Goal: Task Accomplishment & Management: Complete application form

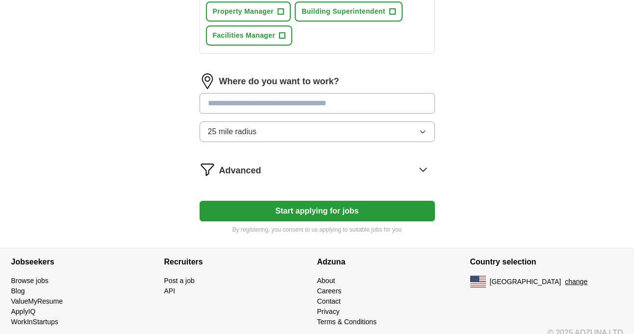
scroll to position [465, 0]
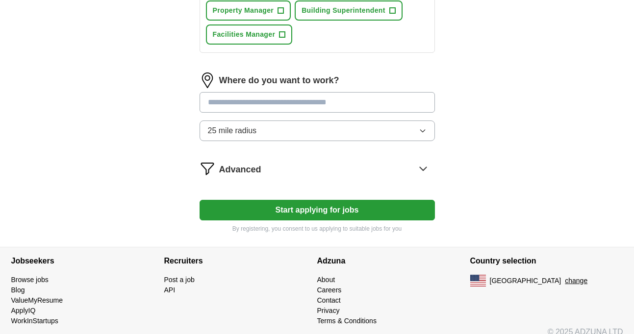
click at [295, 206] on button "Start applying for jobs" at bounding box center [317, 210] width 235 height 21
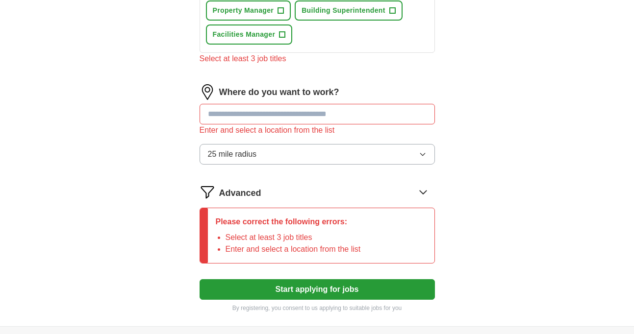
click at [290, 117] on input at bounding box center [317, 114] width 235 height 21
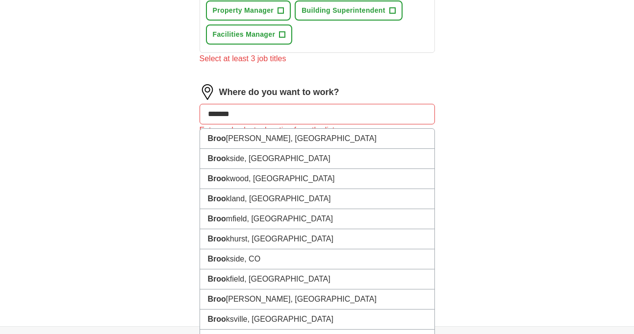
type input "********"
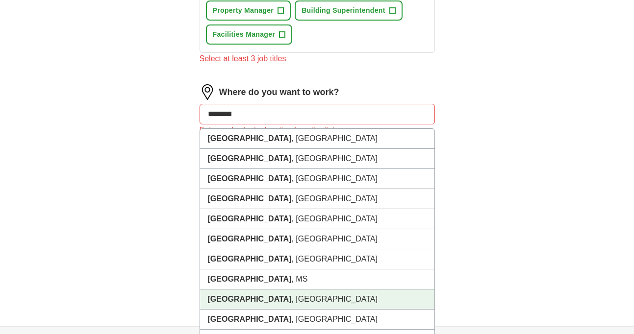
click at [272, 301] on li "[GEOGRAPHIC_DATA] , [GEOGRAPHIC_DATA]" at bounding box center [317, 300] width 234 height 20
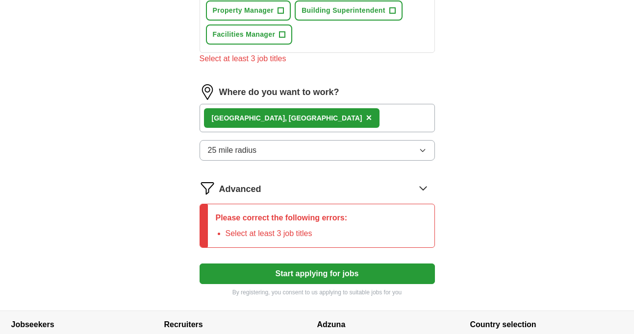
click at [275, 278] on button "Start applying for jobs" at bounding box center [317, 274] width 235 height 21
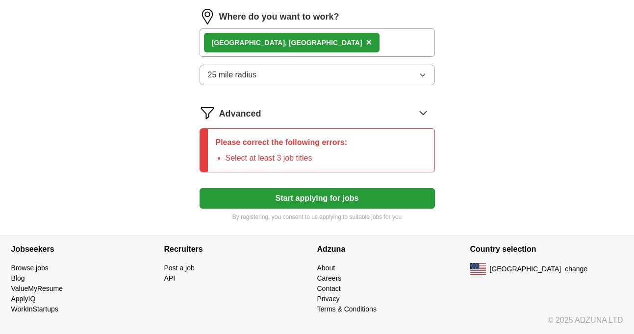
scroll to position [541, 0]
click at [268, 152] on div "Please correct the following errors: Select at least 3 job titles" at bounding box center [282, 150] width 148 height 43
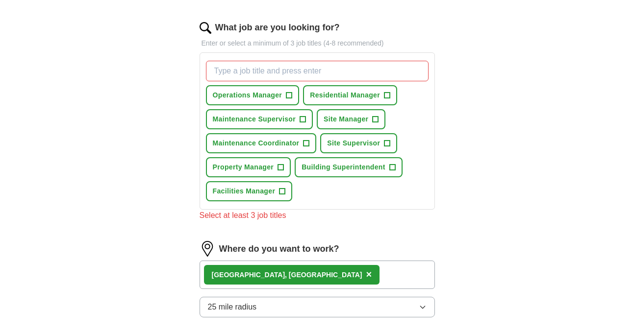
scroll to position [308, 0]
click at [339, 93] on span "Residential Manager" at bounding box center [345, 96] width 70 height 10
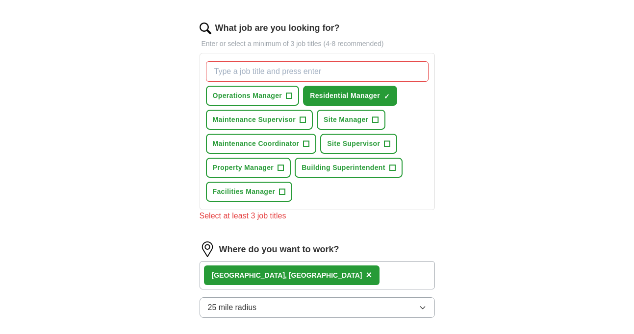
click at [263, 96] on span "Operations Manager" at bounding box center [248, 96] width 70 height 10
click at [263, 121] on span "Maintenance Supervisor" at bounding box center [254, 120] width 83 height 10
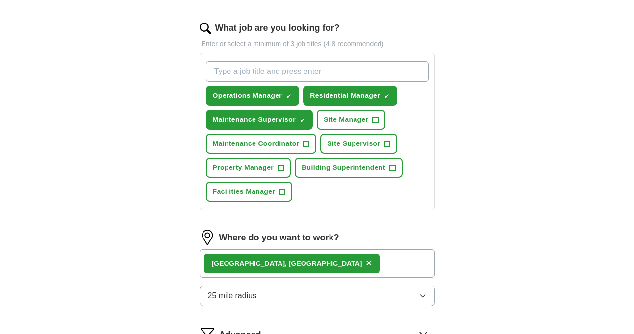
click at [339, 140] on span "Site Supervisor" at bounding box center [353, 144] width 53 height 10
click at [336, 165] on span "Building Superintendent" at bounding box center [344, 168] width 84 height 10
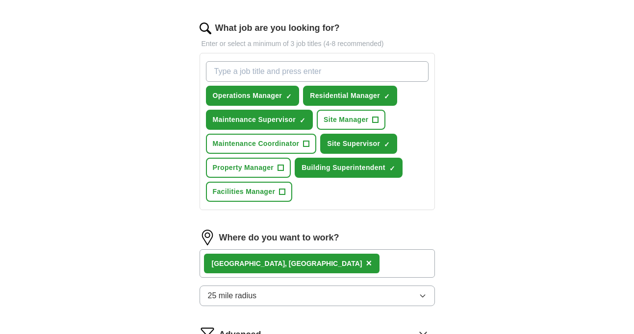
click at [347, 123] on span "Site Manager" at bounding box center [346, 120] width 45 height 10
click at [268, 145] on span "Maintenance Coordinator" at bounding box center [256, 144] width 87 height 10
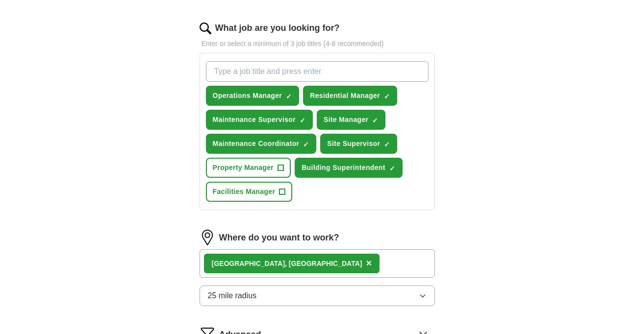
click at [260, 172] on span "Property Manager" at bounding box center [243, 168] width 61 height 10
click at [259, 187] on span "Facilities Manager" at bounding box center [244, 192] width 63 height 10
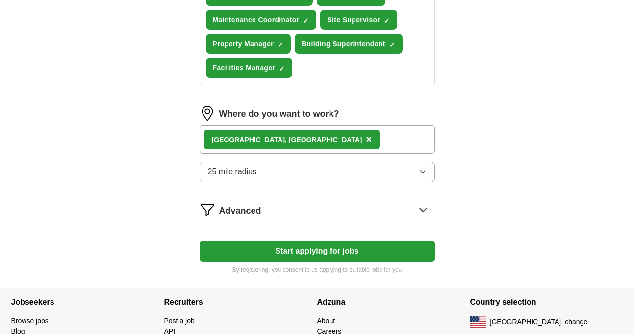
click at [294, 257] on button "Start applying for jobs" at bounding box center [317, 251] width 235 height 21
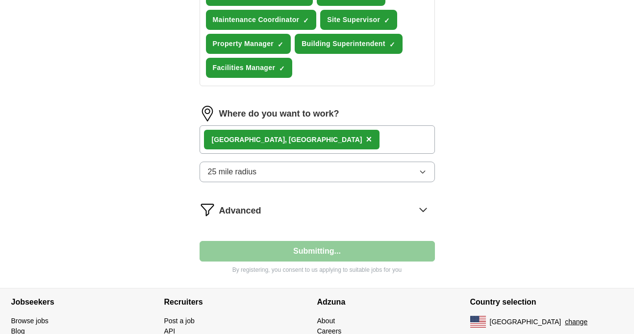
select select "**"
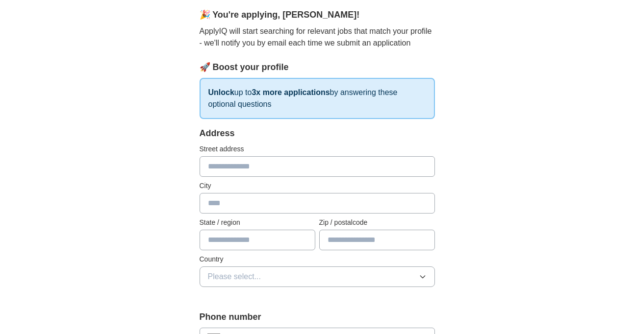
scroll to position [88, 0]
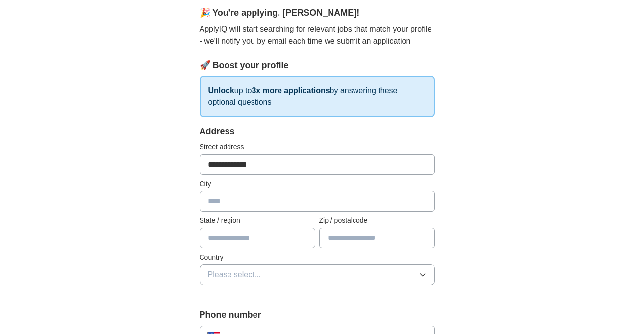
type input "**********"
type input "********"
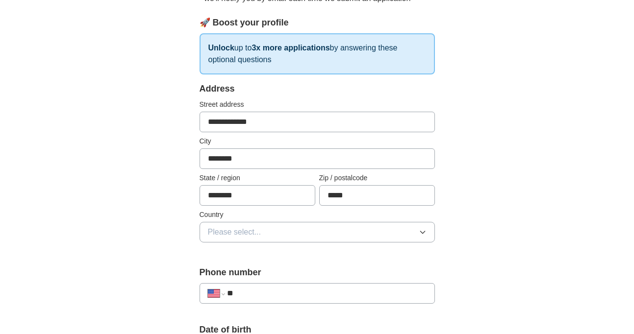
scroll to position [131, 0]
type input "*****"
click at [266, 235] on button "Please select..." at bounding box center [317, 232] width 235 height 21
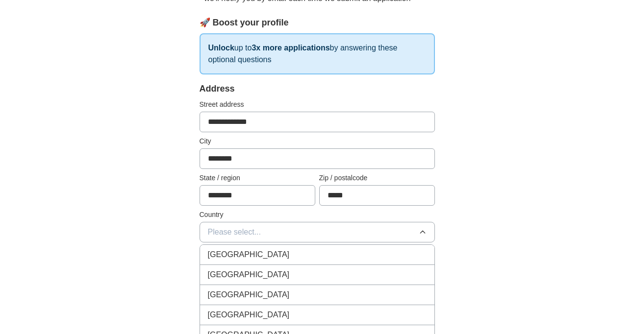
click at [249, 275] on span "[GEOGRAPHIC_DATA]" at bounding box center [249, 275] width 82 height 12
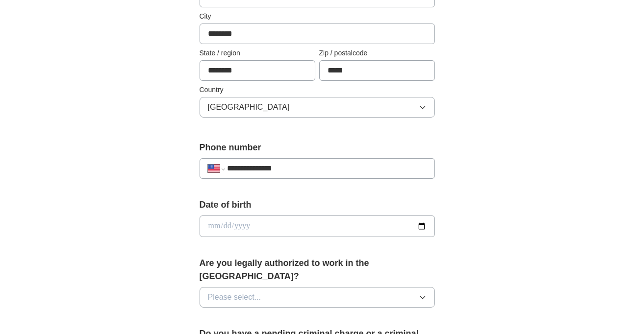
scroll to position [261, 0]
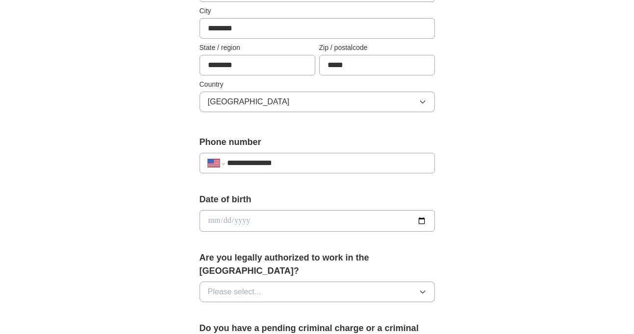
type input "**********"
click at [288, 222] on input "date" at bounding box center [317, 221] width 235 height 22
click at [224, 220] on input "date" at bounding box center [317, 221] width 235 height 22
type input "**********"
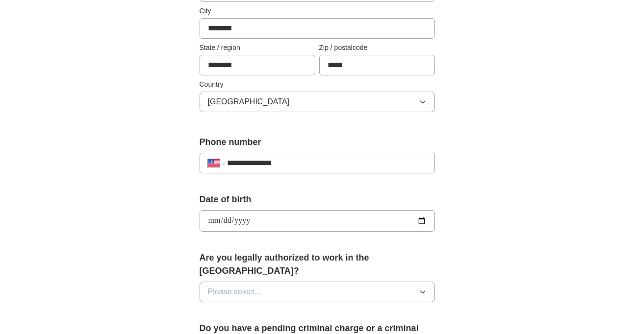
type input "**********"
click at [473, 230] on div "**********" at bounding box center [317, 242] width 314 height 838
click at [236, 286] on span "Please select..." at bounding box center [234, 292] width 53 height 12
click at [228, 309] on div "Yes" at bounding box center [317, 315] width 219 height 12
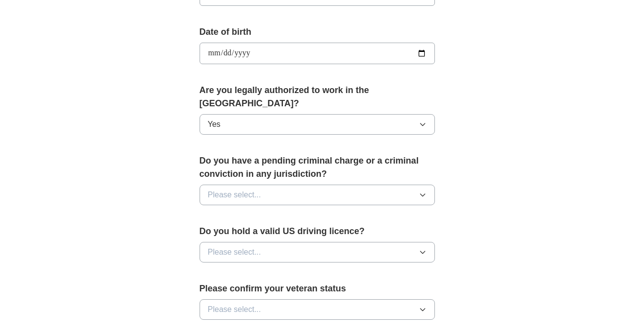
scroll to position [431, 0]
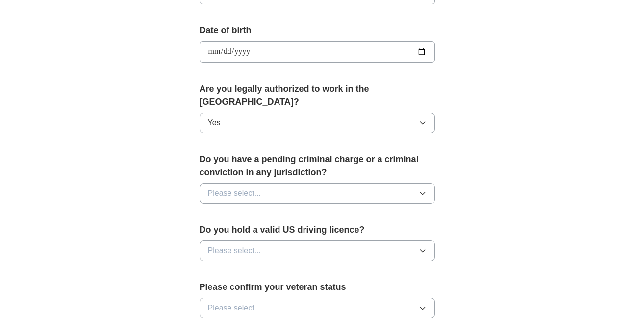
click at [222, 188] on span "Please select..." at bounding box center [234, 194] width 53 height 12
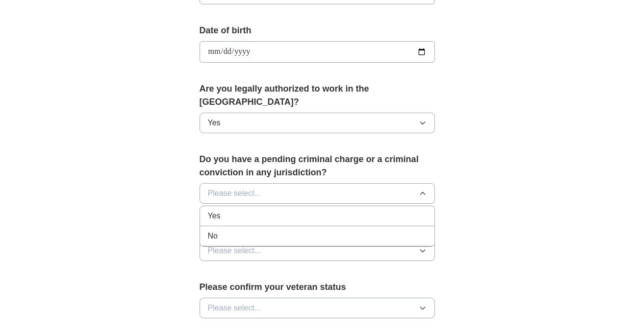
click at [213, 230] on span "No" at bounding box center [213, 236] width 10 height 12
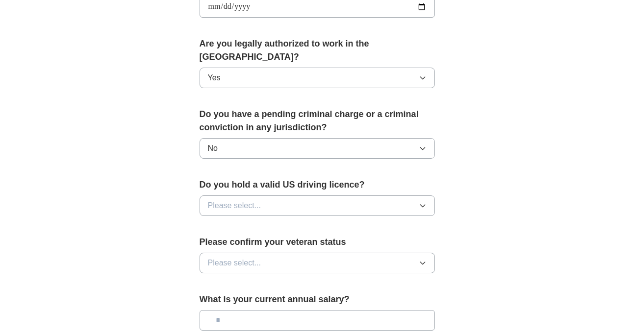
scroll to position [493, 0]
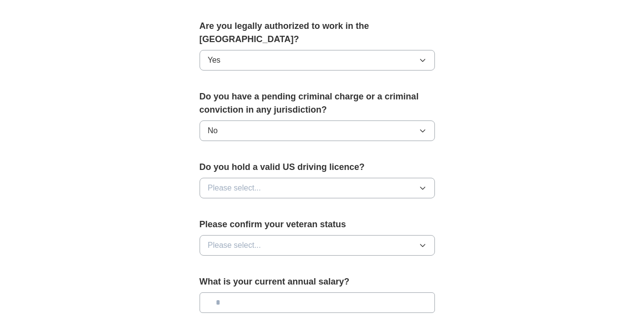
click at [218, 182] on span "Please select..." at bounding box center [234, 188] width 53 height 12
click at [220, 205] on span "Yes" at bounding box center [214, 211] width 13 height 12
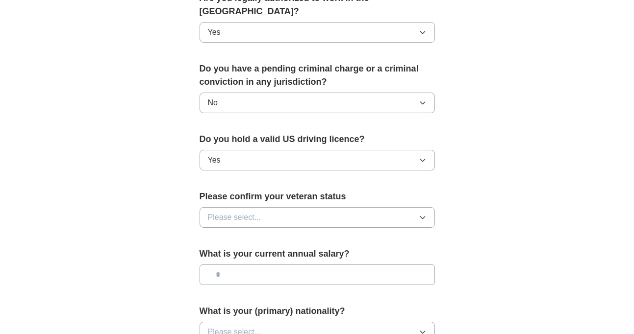
scroll to position [522, 0]
click at [231, 206] on button "Please select..." at bounding box center [317, 216] width 235 height 21
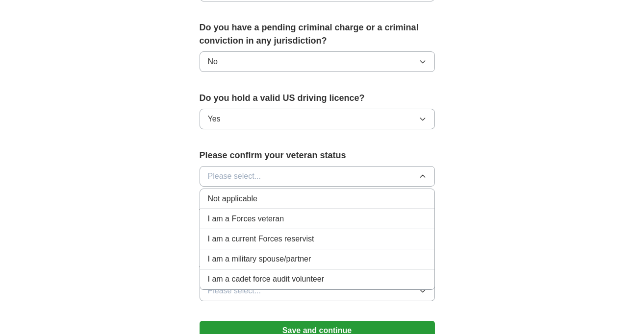
scroll to position [567, 0]
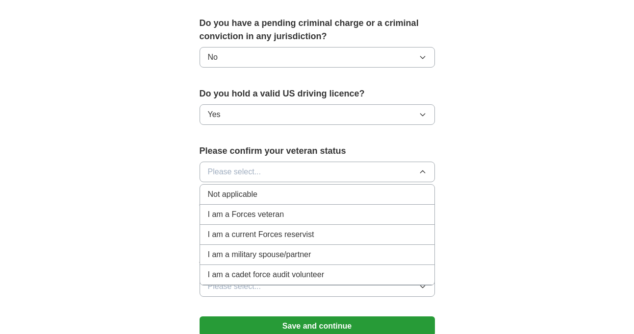
click at [249, 189] on span "Not applicable" at bounding box center [233, 195] width 50 height 12
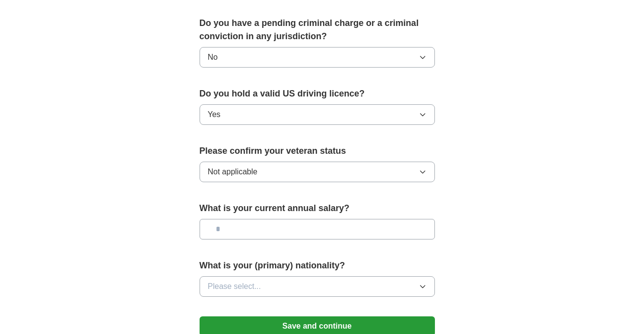
click at [243, 224] on input "text" at bounding box center [317, 229] width 235 height 21
type input "*******"
click at [289, 278] on button "Please select..." at bounding box center [317, 287] width 235 height 21
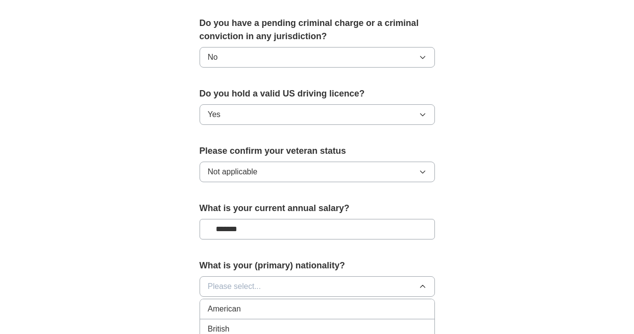
scroll to position [0, 0]
click at [235, 304] on span "American" at bounding box center [224, 310] width 33 height 12
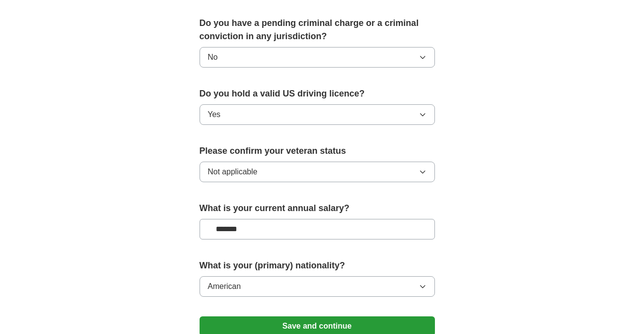
click at [243, 317] on button "Save and continue" at bounding box center [317, 327] width 235 height 20
